Goal: Use online tool/utility: Utilize a website feature to perform a specific function

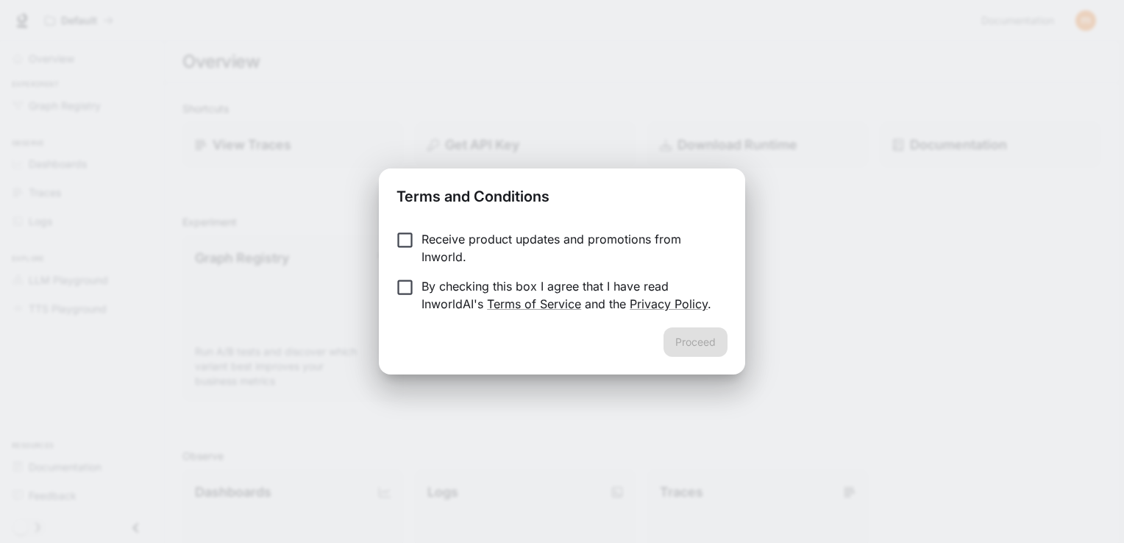
click at [415, 302] on label "By checking this box I agree that I have read InworldAI's Terms of Service and …" at bounding box center [551, 294] width 327 height 35
click at [691, 343] on button "Proceed" at bounding box center [695, 341] width 64 height 29
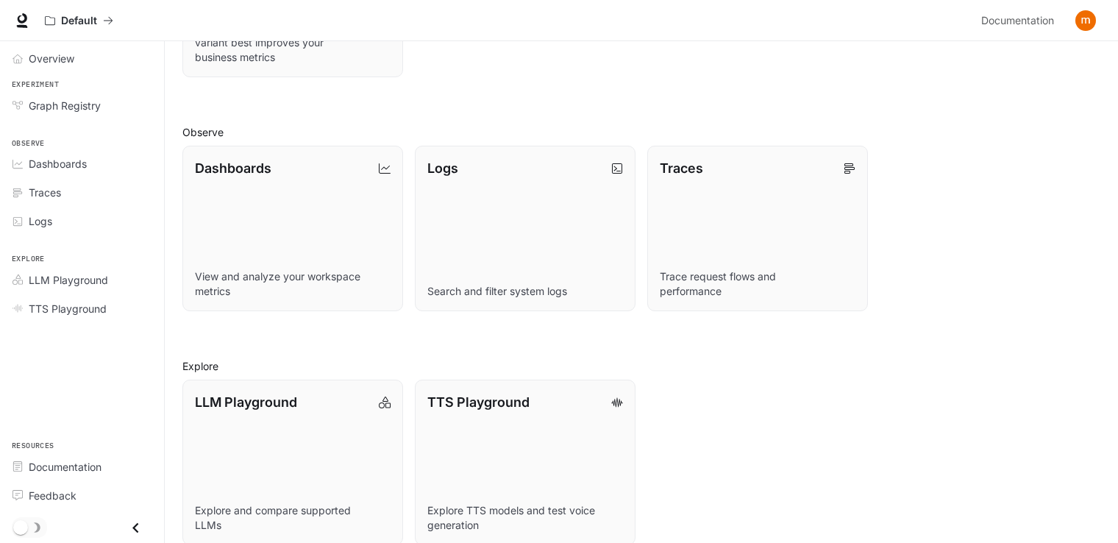
scroll to position [343, 0]
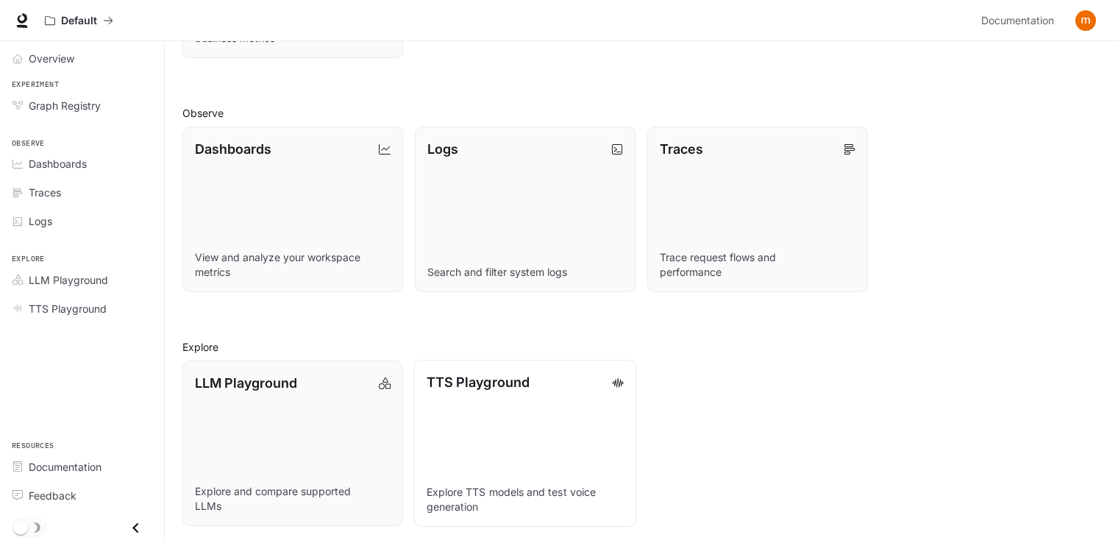
click at [523, 466] on link "TTS Playground Explore TTS models and test voice generation" at bounding box center [525, 443] width 223 height 167
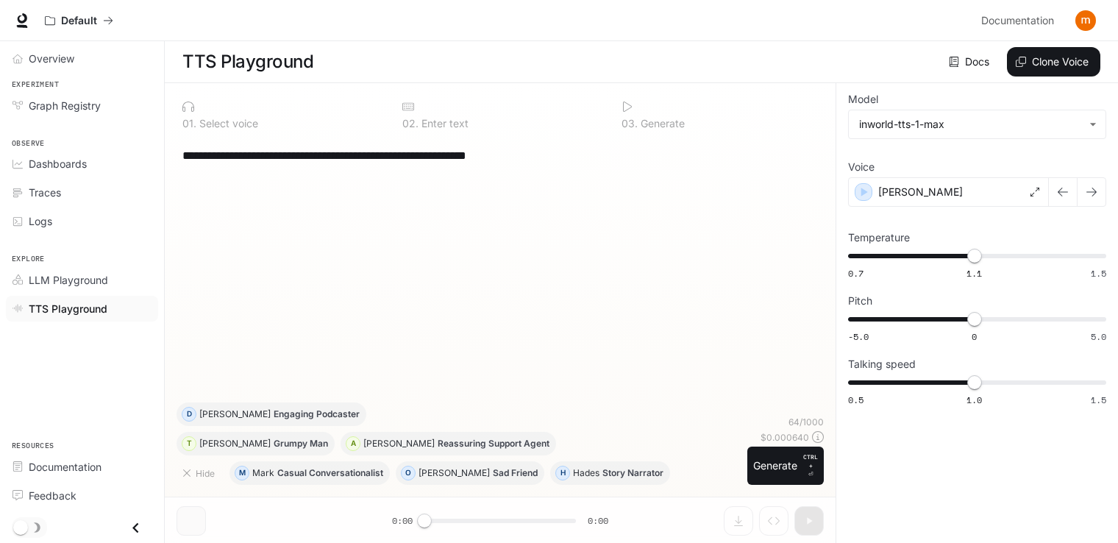
click at [441, 115] on div "0 2 . Enter text" at bounding box center [500, 115] width 208 height 40
click at [797, 472] on button "Generate CTRL + ⏎" at bounding box center [785, 465] width 76 height 38
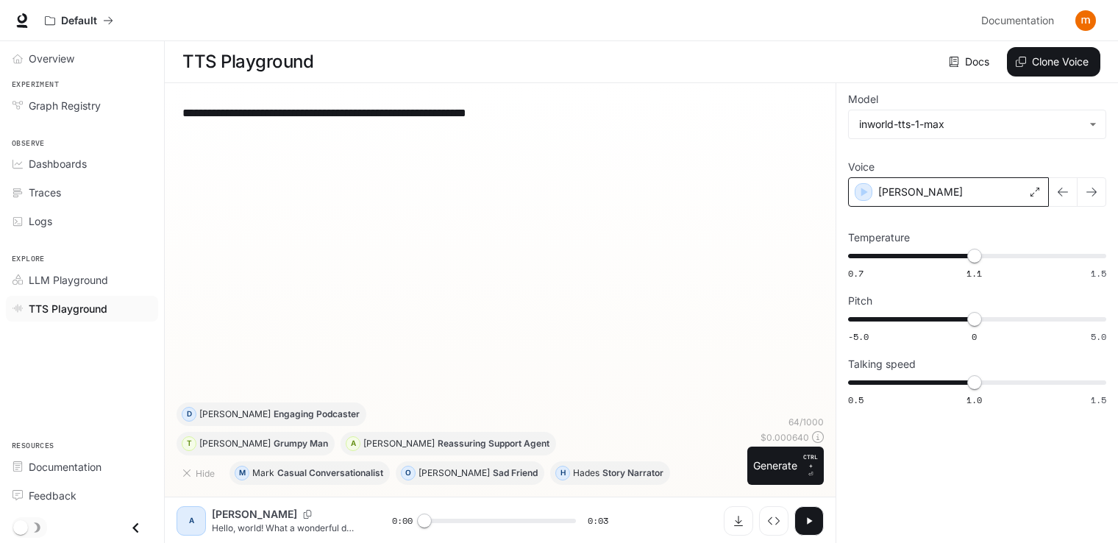
click at [885, 190] on p "[PERSON_NAME]" at bounding box center [920, 192] width 85 height 15
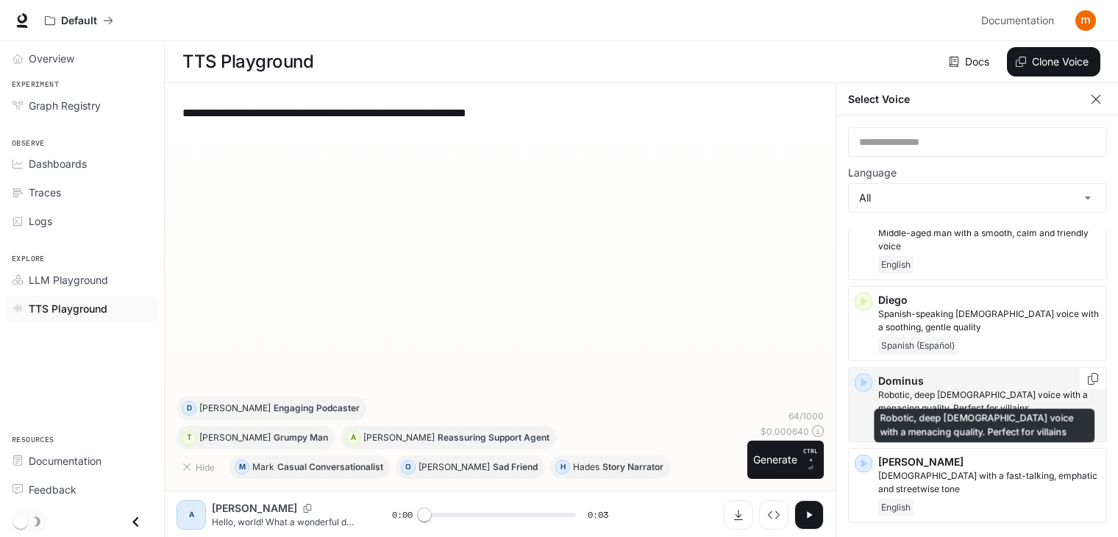
scroll to position [6, 0]
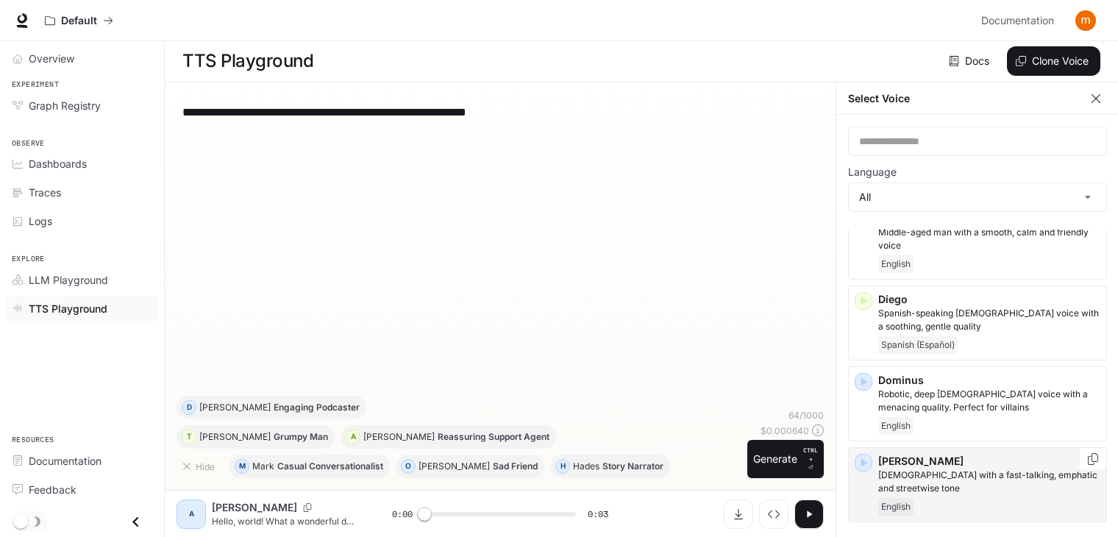
click at [871, 447] on div "[PERSON_NAME] [DEMOGRAPHIC_DATA] with a fast-talking, emphatic and streetwise t…" at bounding box center [977, 484] width 259 height 75
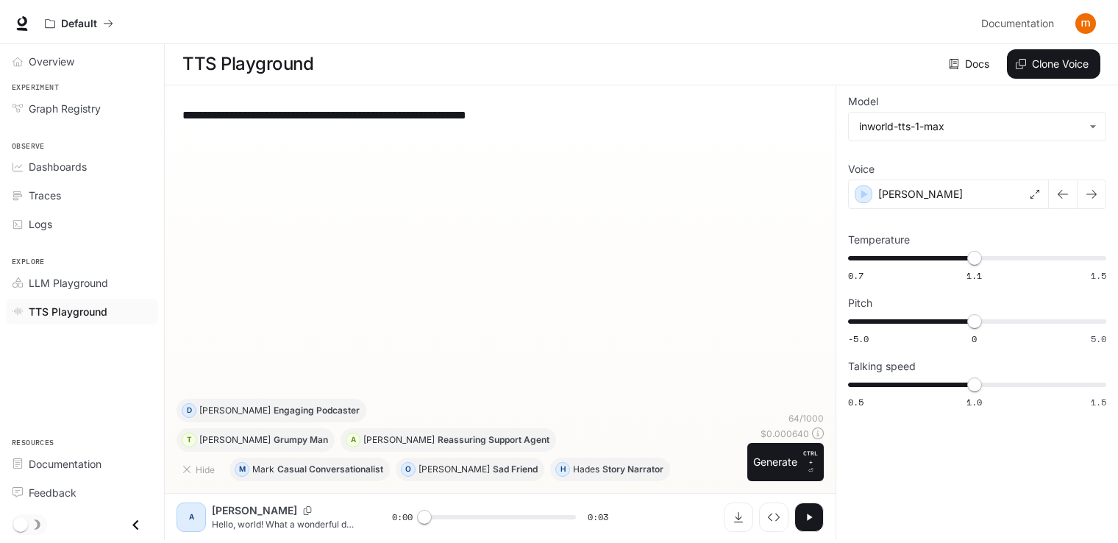
scroll to position [0, 0]
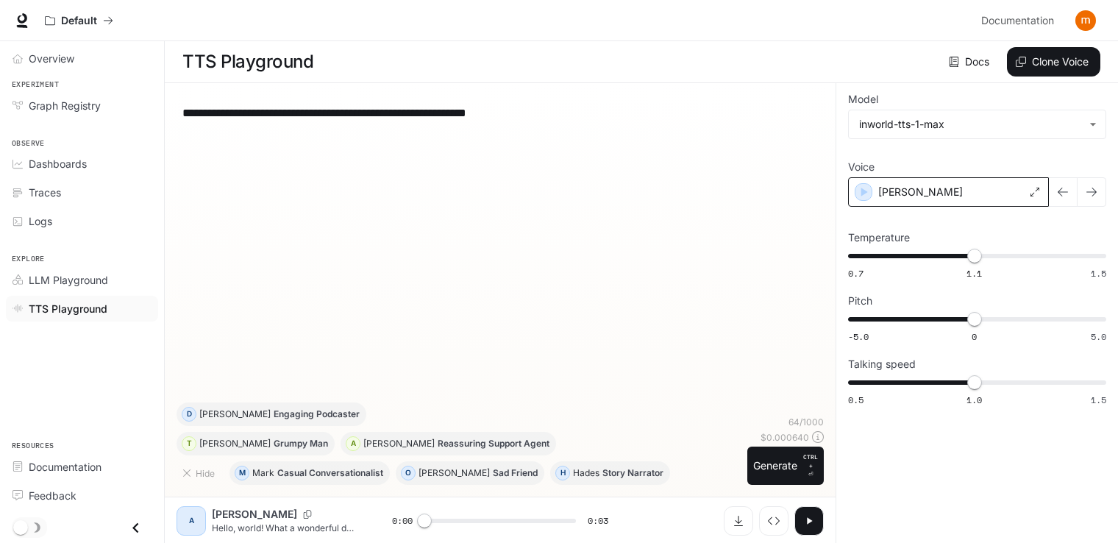
click at [913, 188] on p "[PERSON_NAME]" at bounding box center [920, 192] width 85 height 15
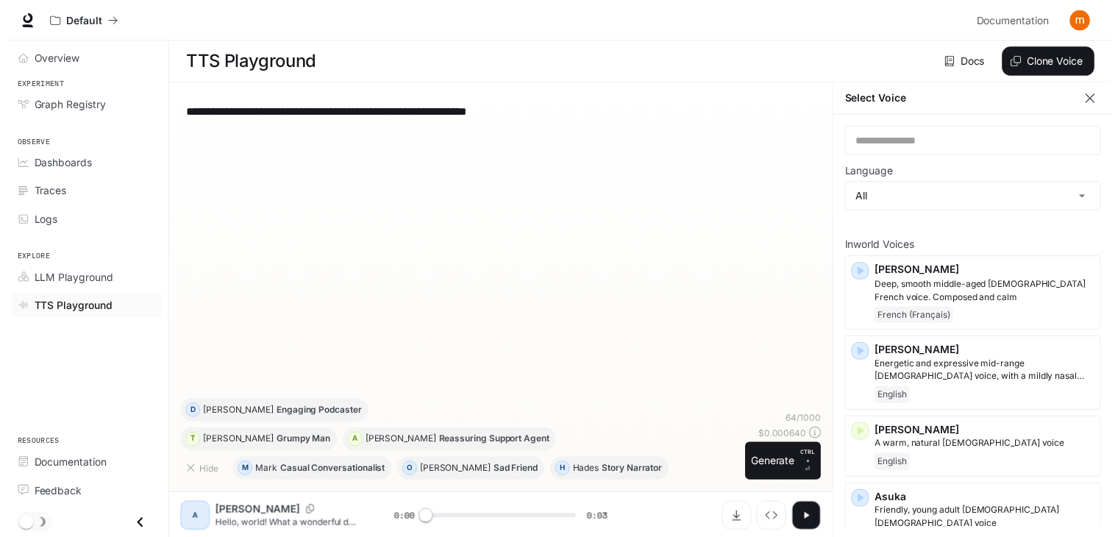
scroll to position [6, 0]
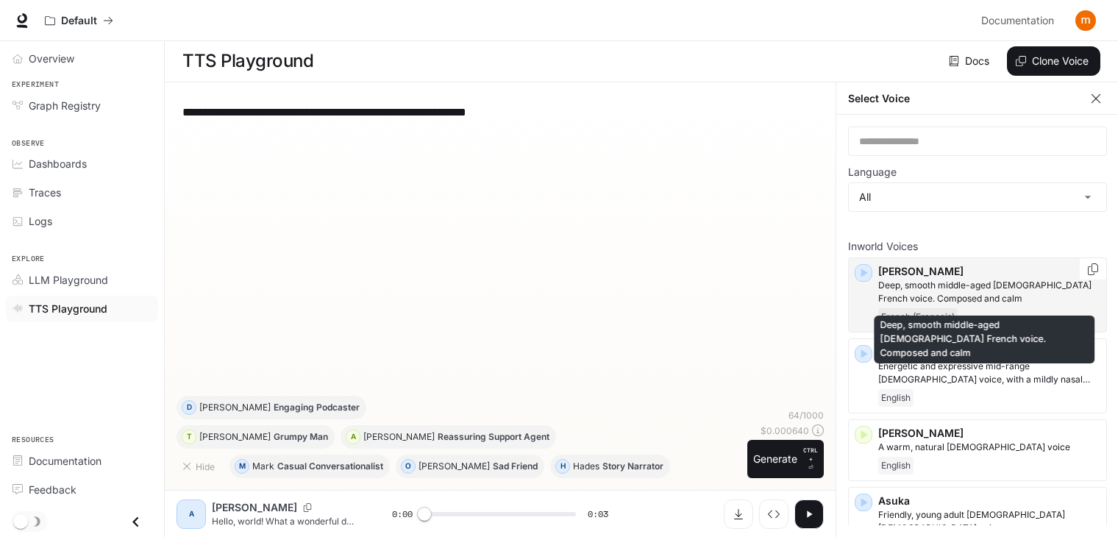
click at [905, 279] on p "Deep, smooth middle-aged [DEMOGRAPHIC_DATA] French voice. Composed and calm" at bounding box center [989, 292] width 222 height 26
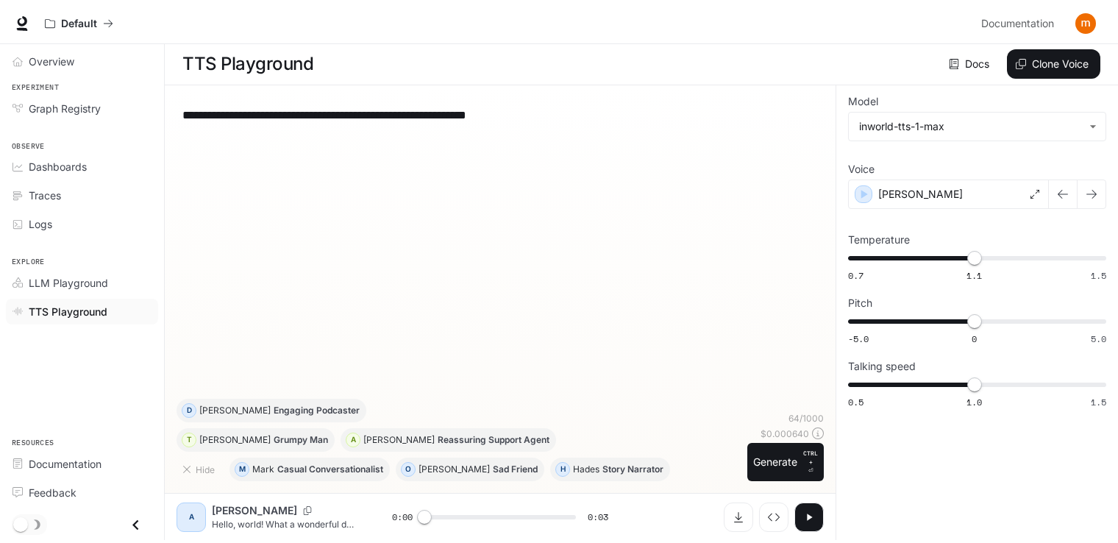
scroll to position [0, 0]
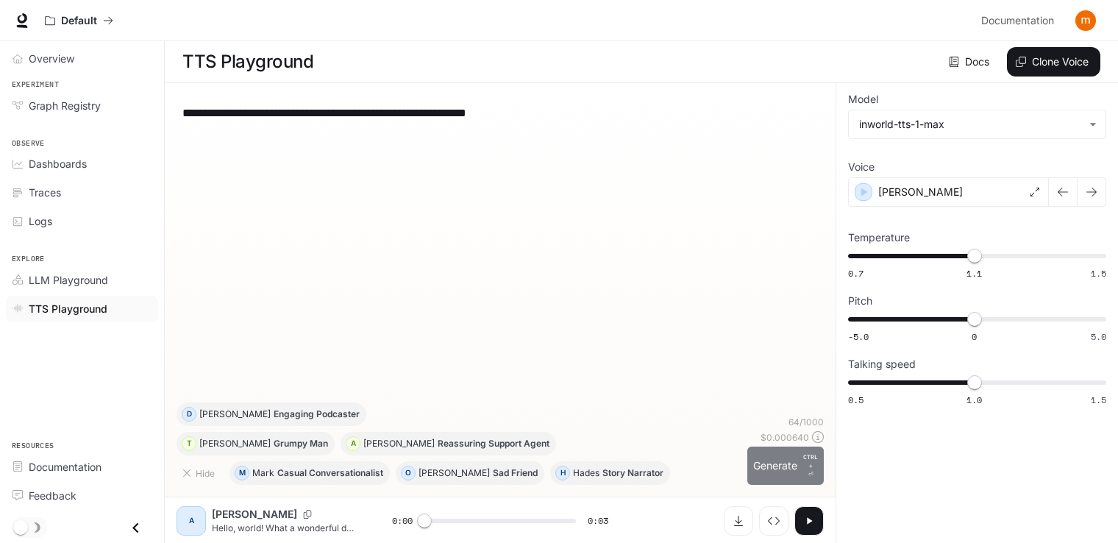
click at [765, 457] on button "Generate CTRL + ⏎" at bounding box center [785, 465] width 76 height 38
type input "*"
click at [60, 274] on span "LLM Playground" at bounding box center [68, 279] width 79 height 15
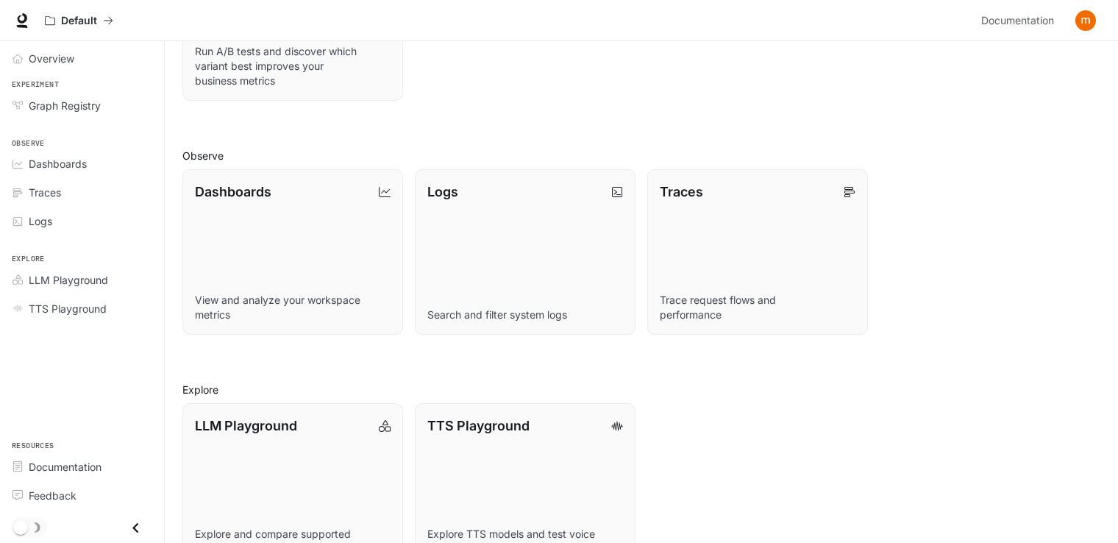
scroll to position [343, 0]
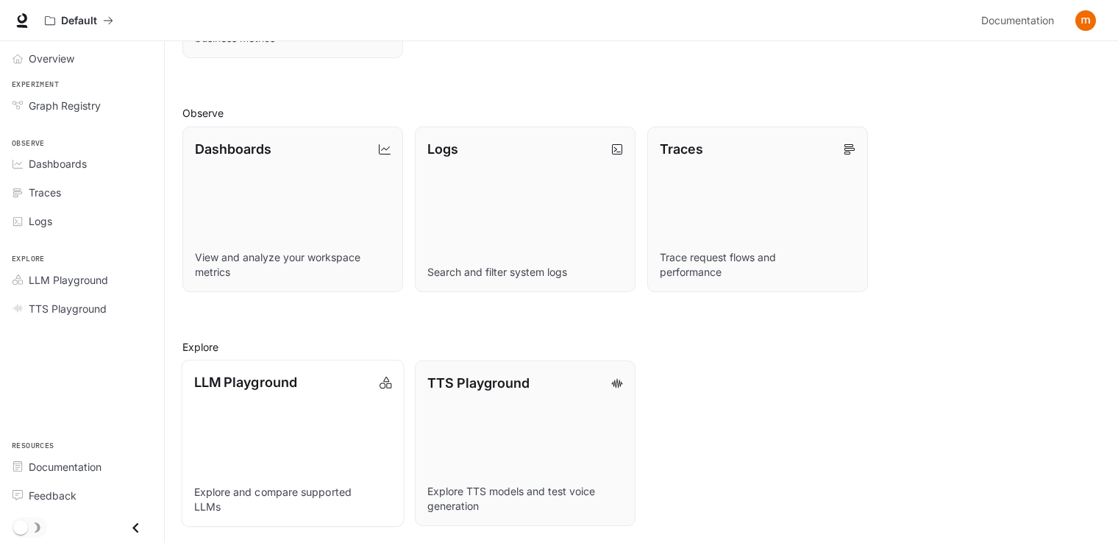
click at [295, 422] on link "LLM Playground Explore and compare supported LLMs" at bounding box center [293, 443] width 223 height 167
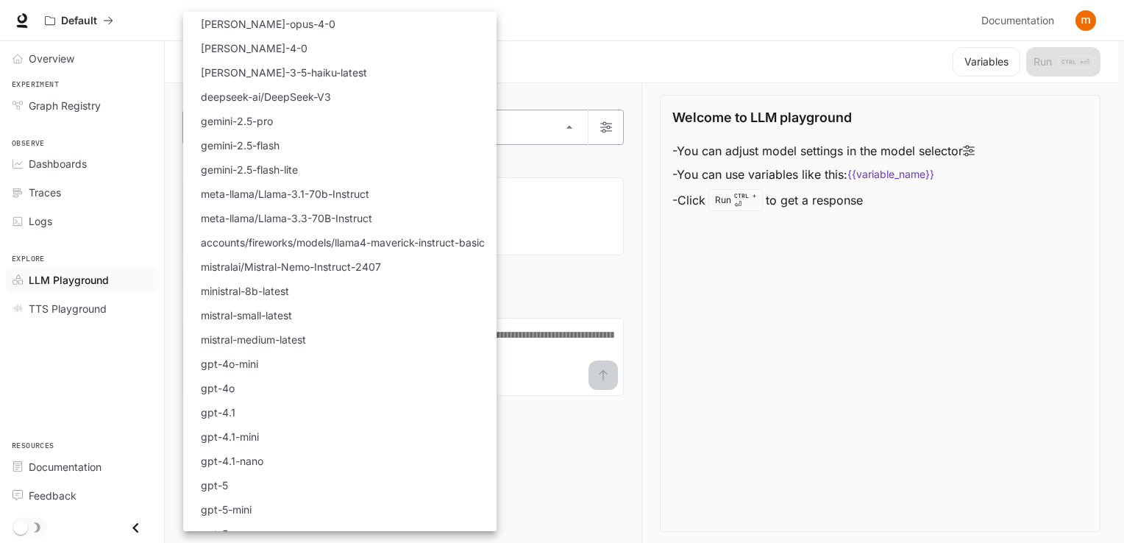
click at [568, 134] on body "Skip to main content Default Documentation Documentation Portal Overview Experi…" at bounding box center [562, 271] width 1124 height 543
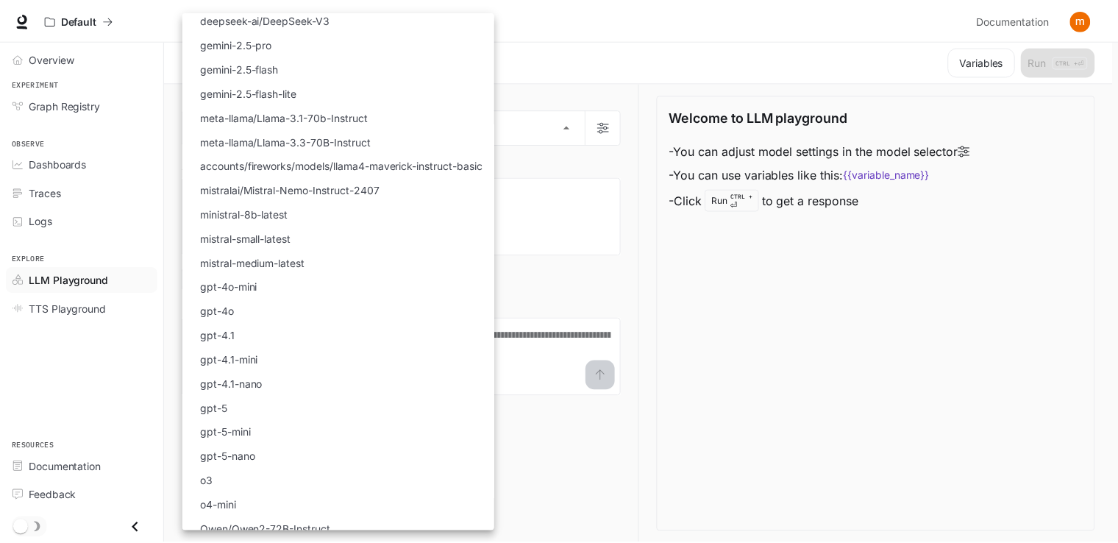
scroll to position [87, 0]
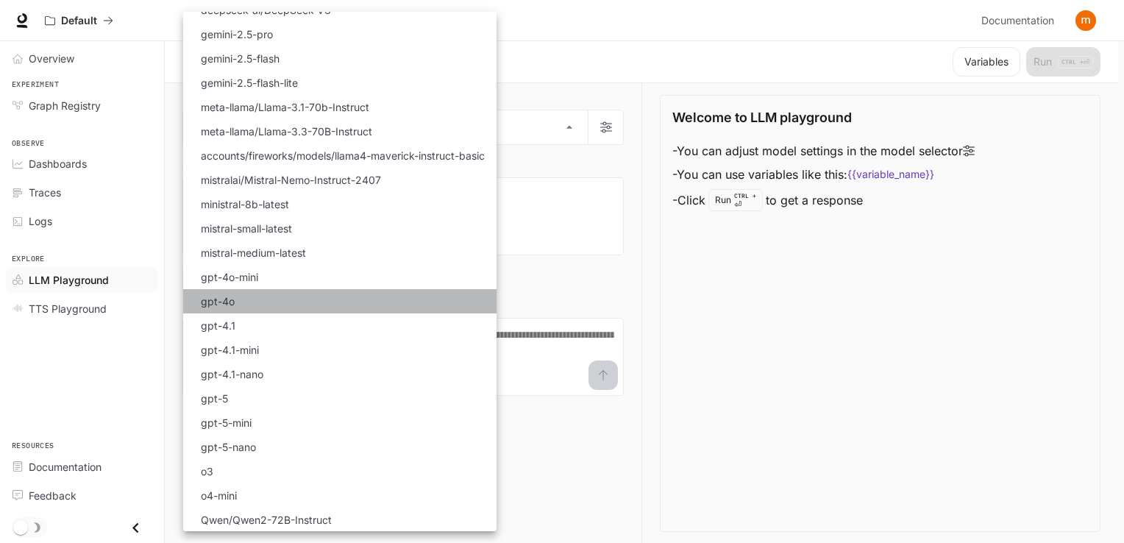
click at [250, 304] on li "gpt-4o" at bounding box center [339, 301] width 313 height 24
type input "******"
